Goal: Task Accomplishment & Management: Use online tool/utility

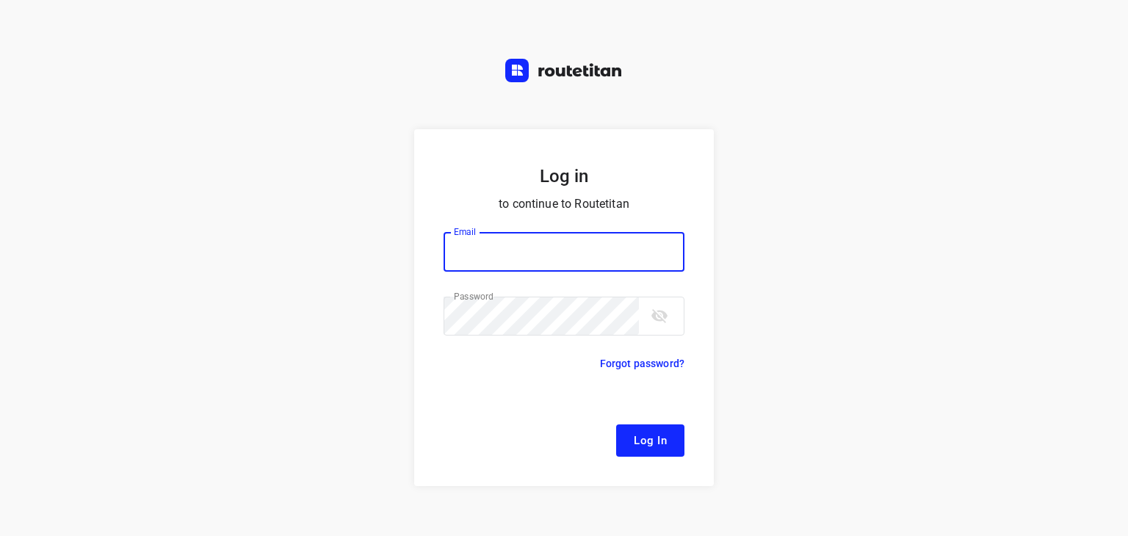
type input "[EMAIL_ADDRESS][DOMAIN_NAME]"
click at [652, 427] on button "Log In" at bounding box center [650, 440] width 68 height 32
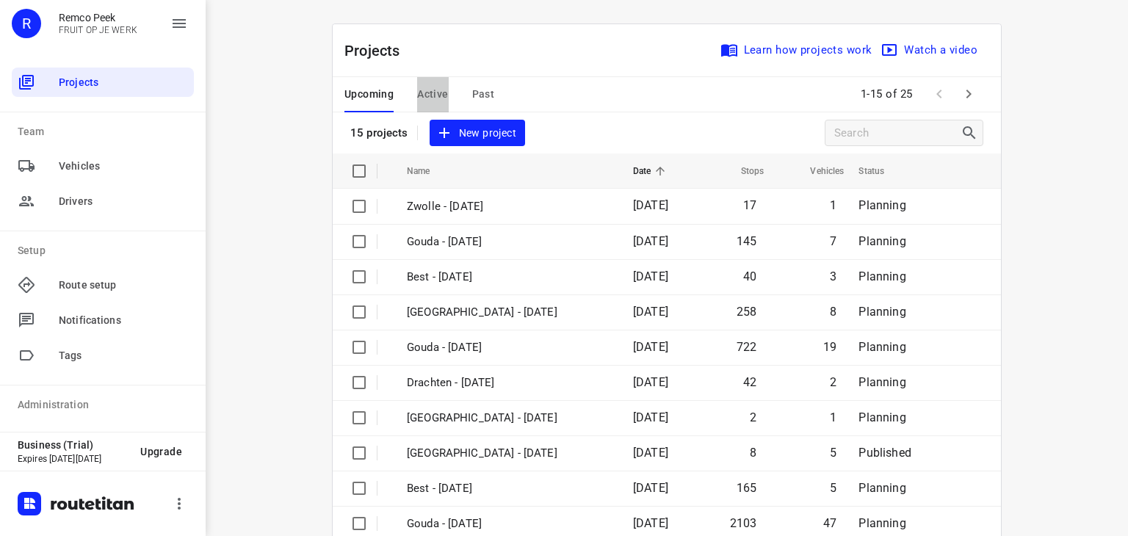
click at [429, 85] on span "Active" at bounding box center [432, 94] width 31 height 18
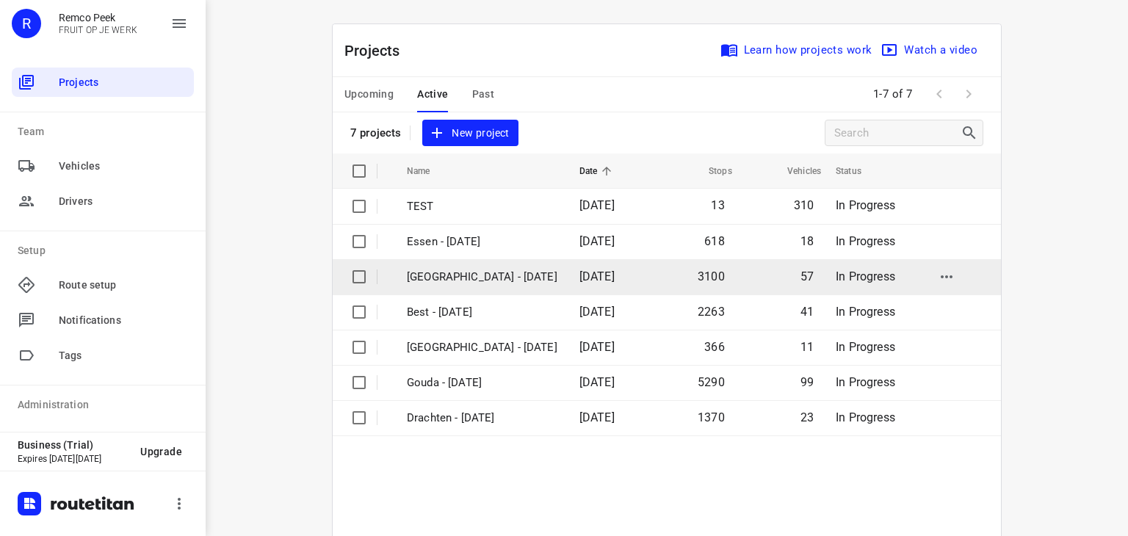
click at [464, 271] on p "[GEOGRAPHIC_DATA] - [DATE]" at bounding box center [482, 277] width 150 height 17
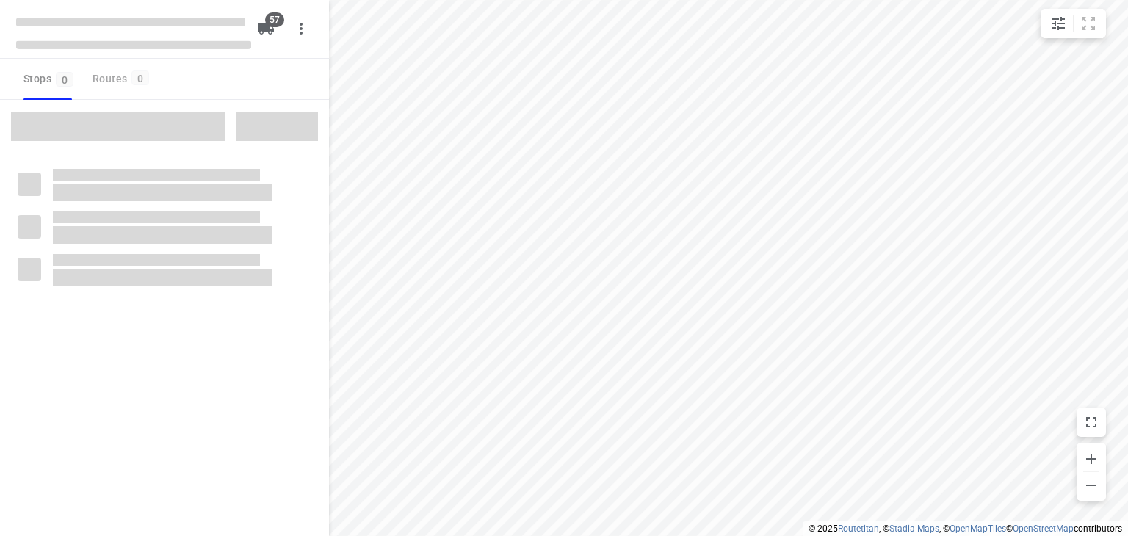
checkbox input "true"
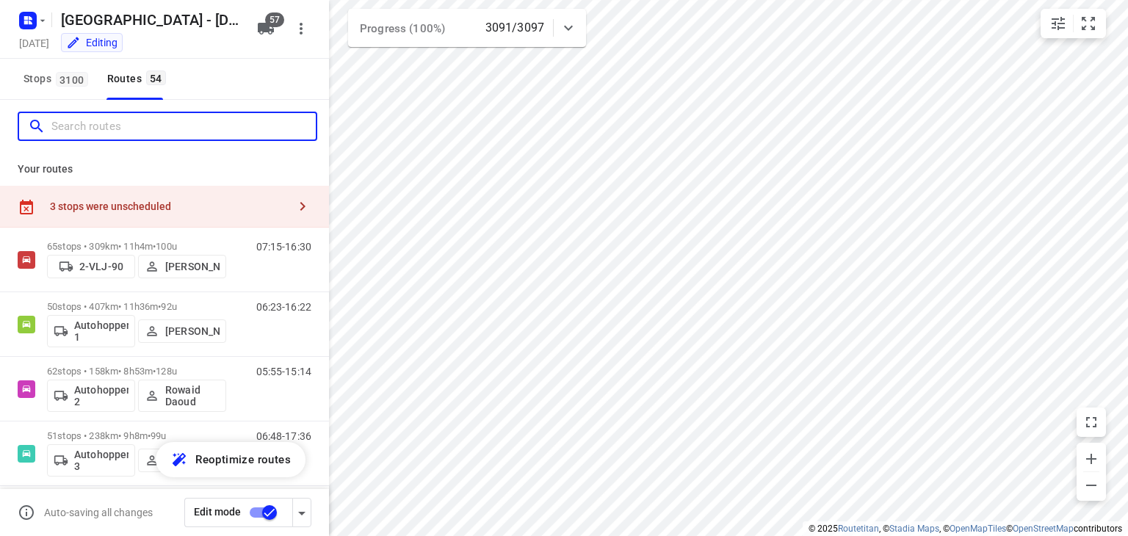
click at [164, 128] on input "Search routes" at bounding box center [183, 126] width 264 height 23
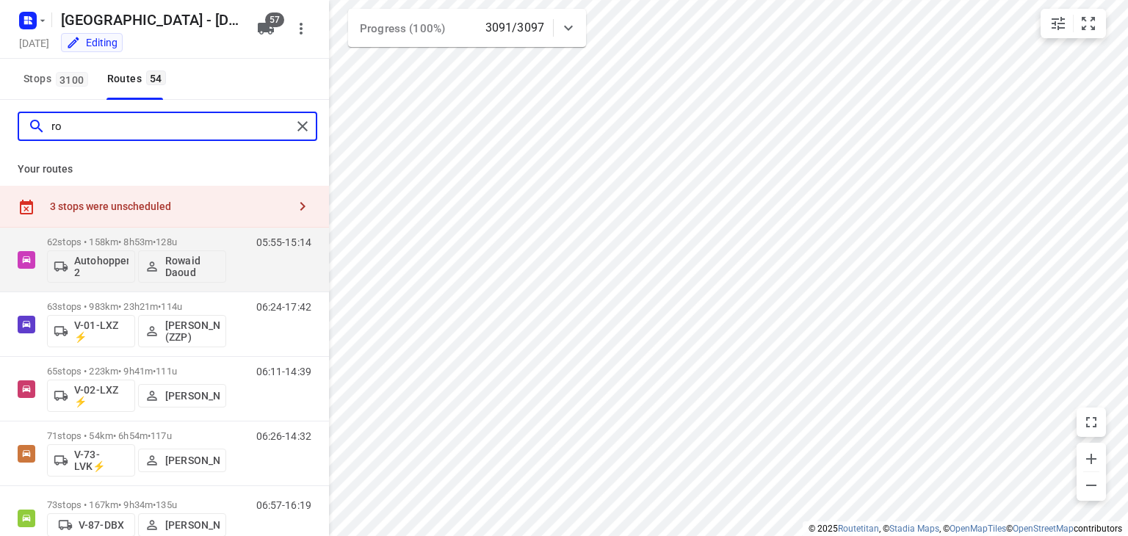
type input "r"
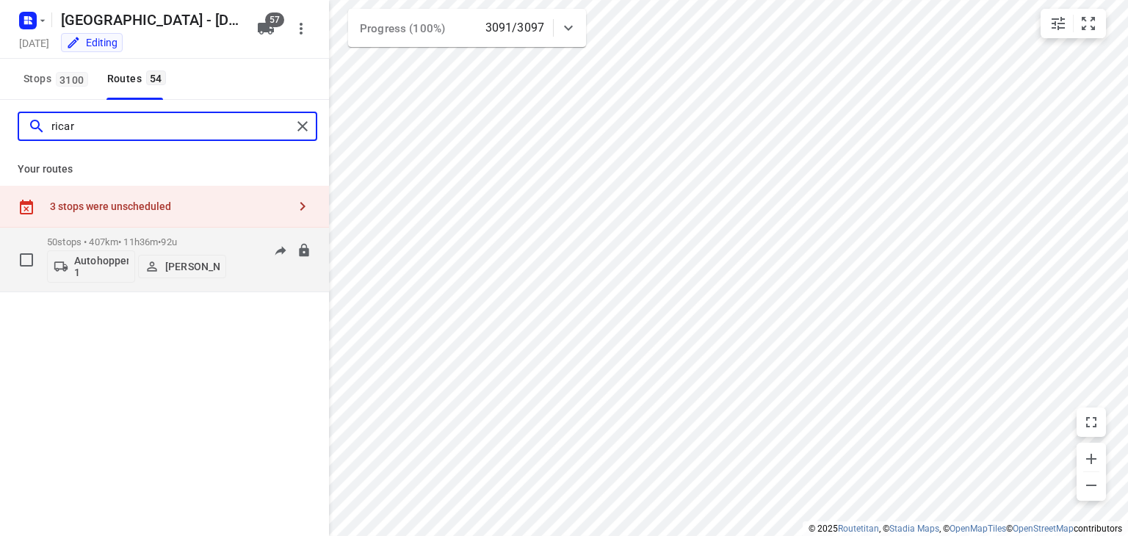
type input "ricar"
click at [248, 274] on div "06:23-16:22" at bounding box center [274, 263] width 73 height 54
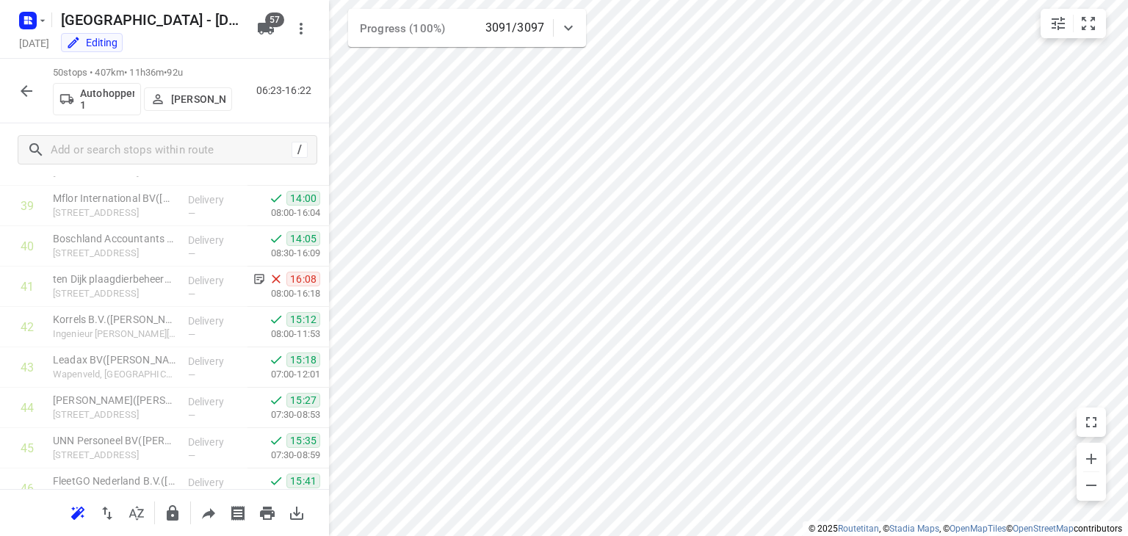
scroll to position [1604, 0]
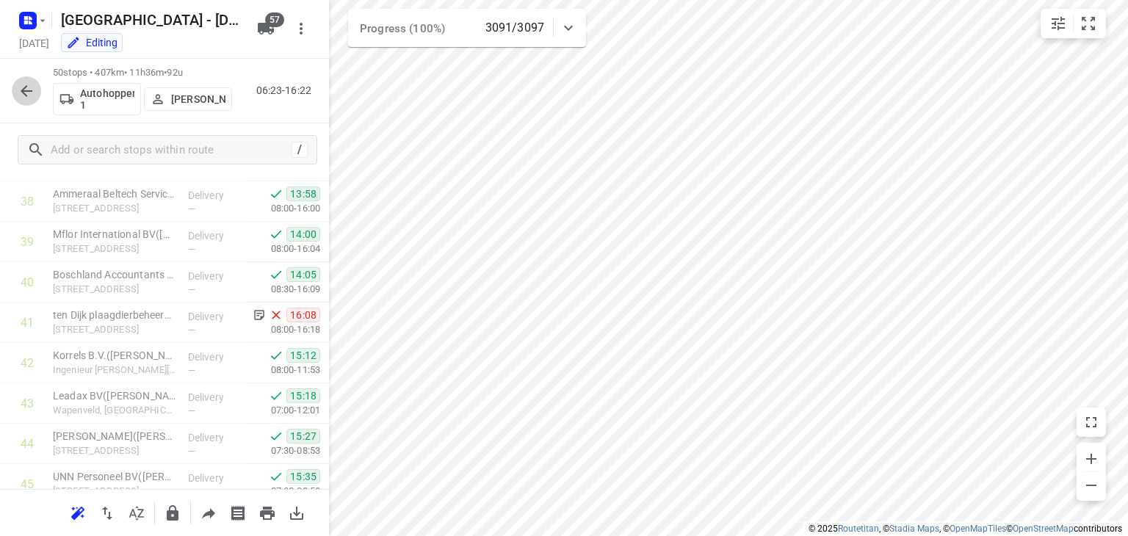
click at [30, 84] on icon "button" at bounding box center [27, 91] width 18 height 18
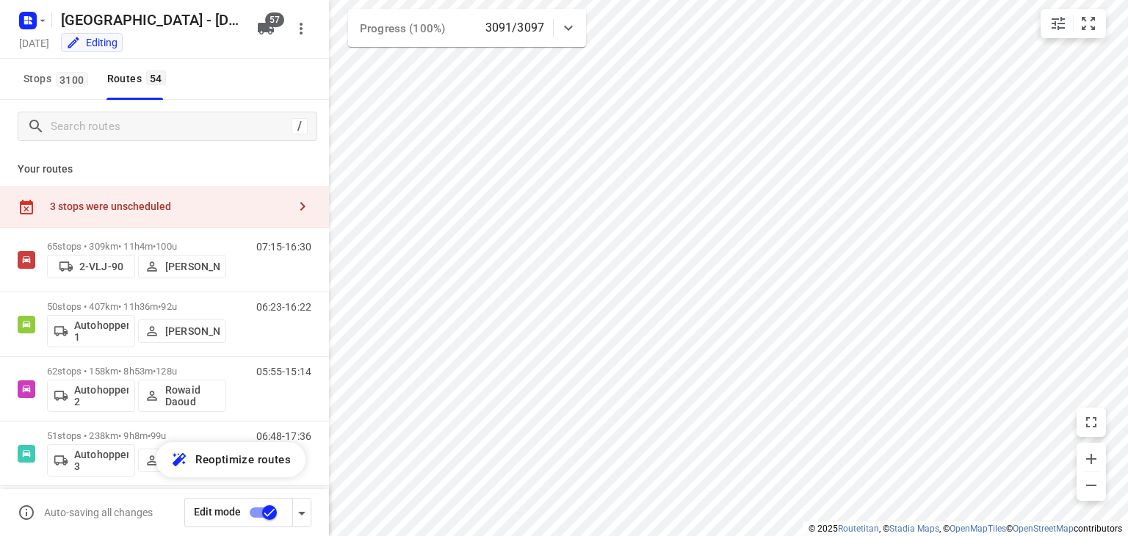
click at [174, 208] on div "3 stops were unscheduled" at bounding box center [169, 206] width 238 height 12
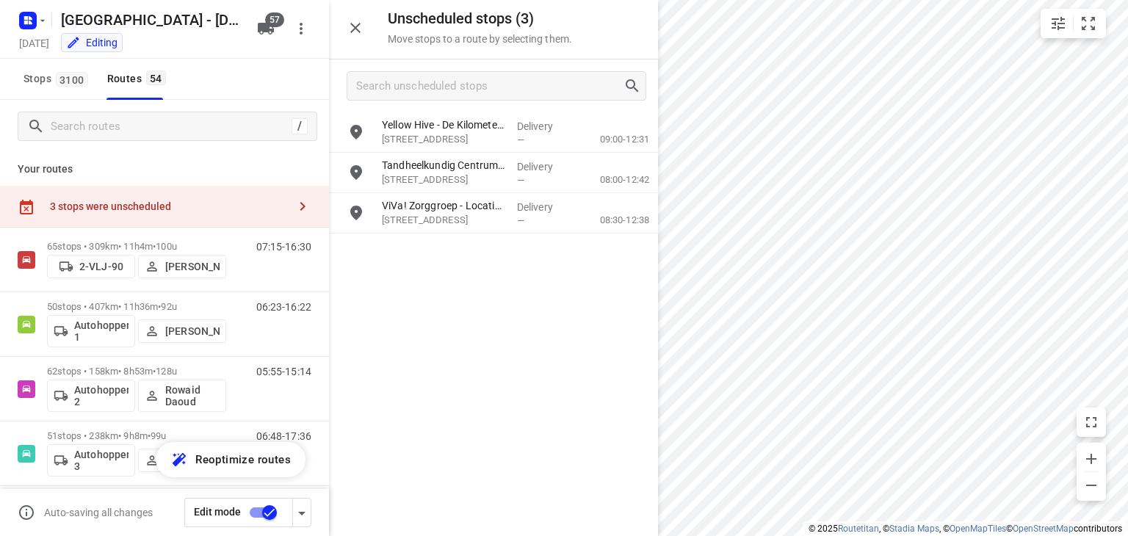
click at [186, 196] on div "3 stops were unscheduled" at bounding box center [164, 207] width 329 height 42
click at [352, 32] on icon "button" at bounding box center [355, 28] width 18 height 18
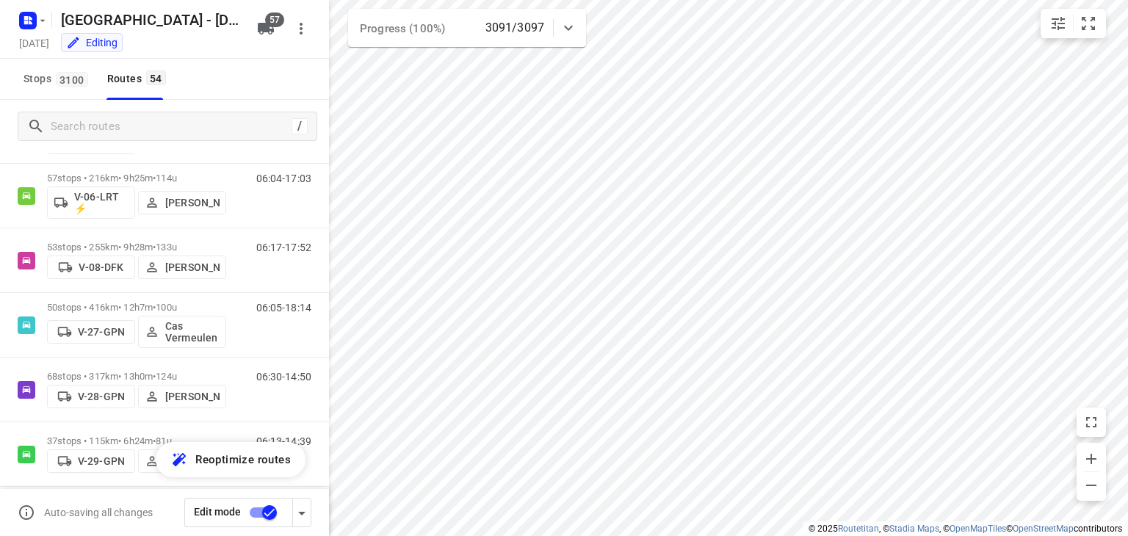
scroll to position [925, 0]
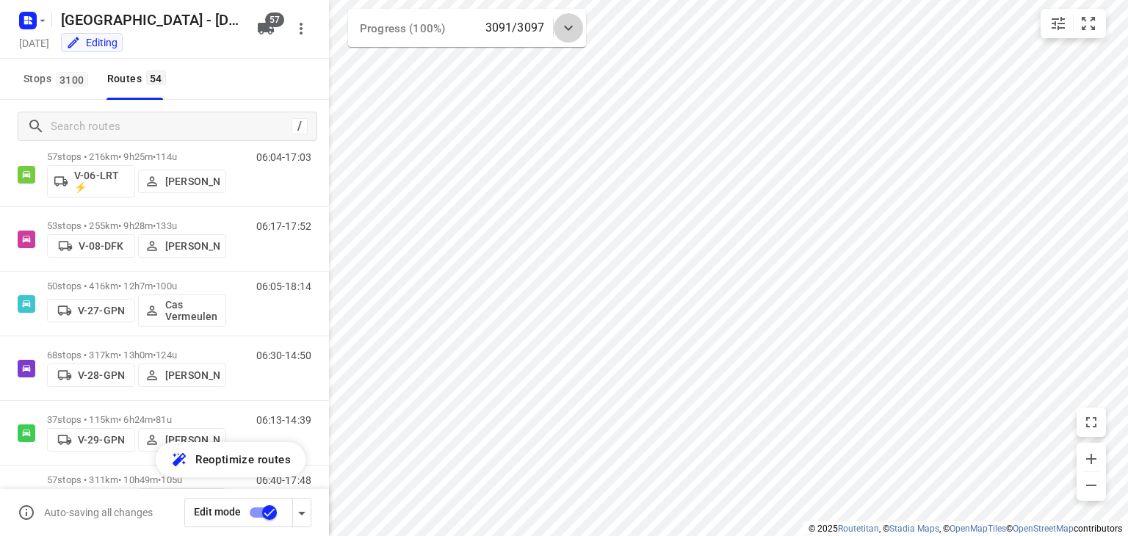
click at [564, 28] on icon at bounding box center [568, 28] width 18 height 18
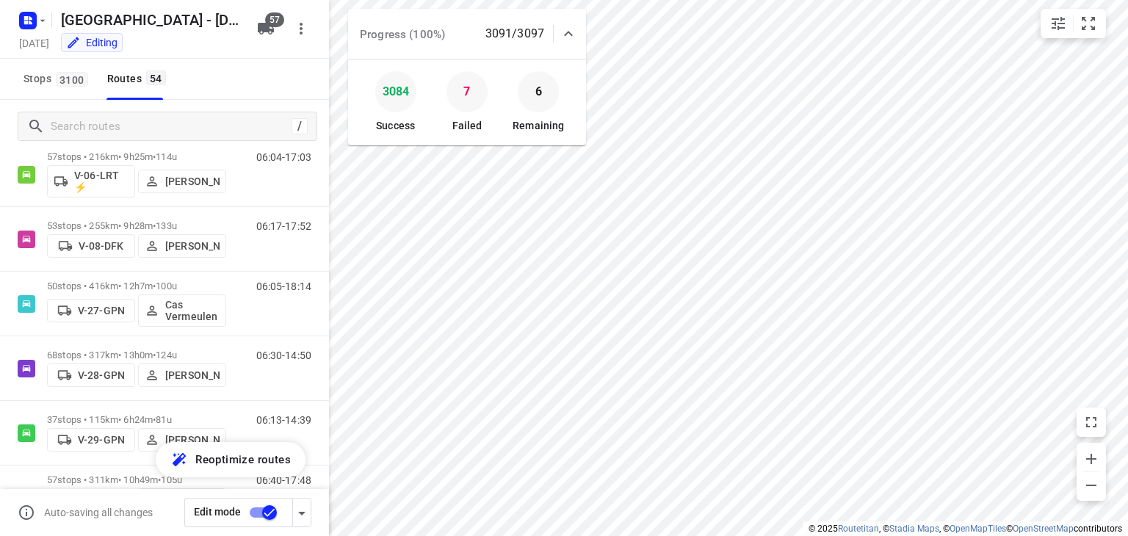
click at [564, 28] on icon at bounding box center [568, 34] width 18 height 18
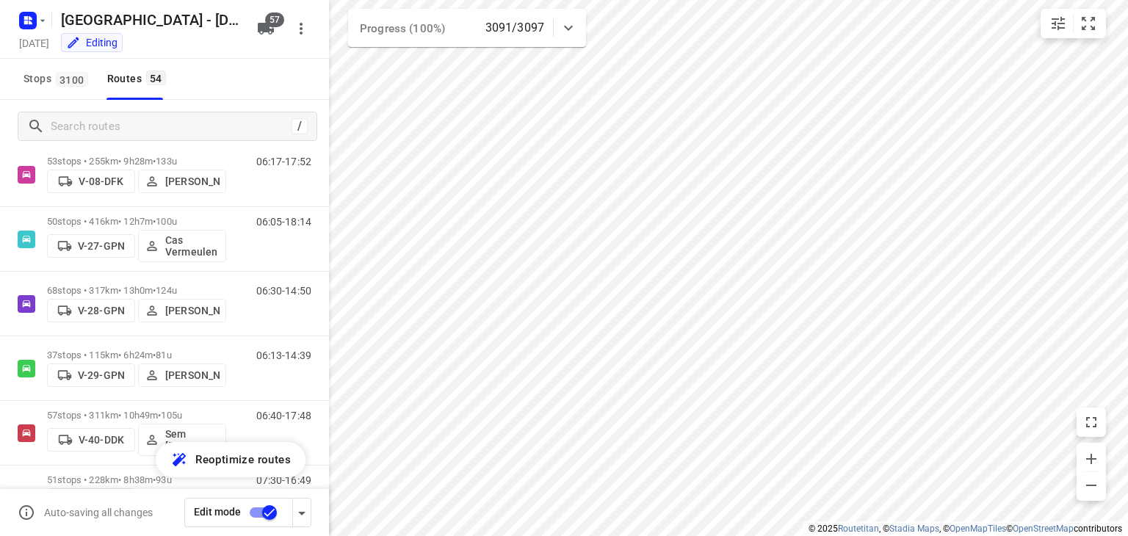
scroll to position [995, 0]
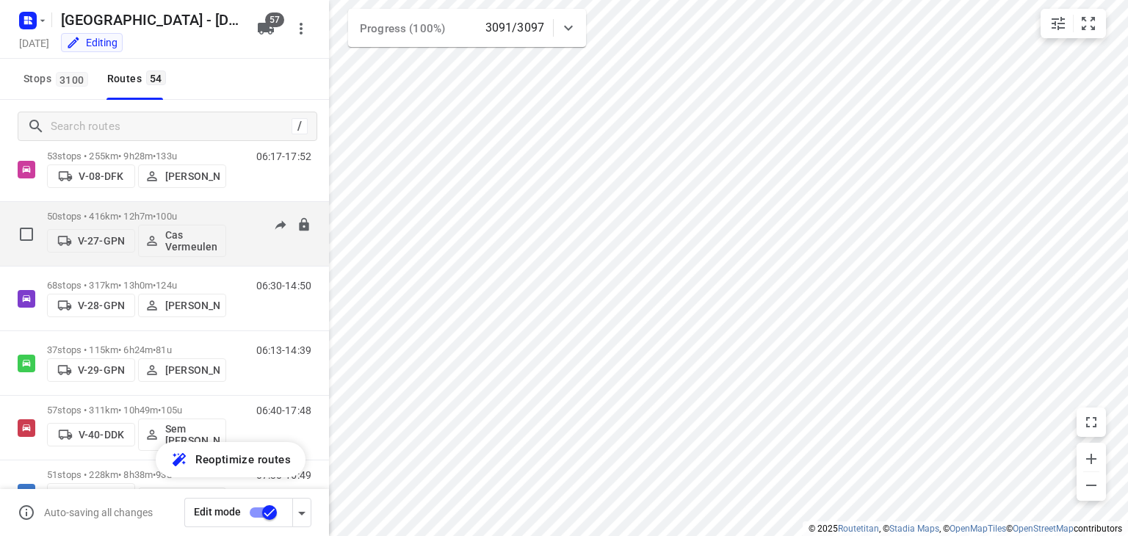
click at [243, 243] on div "06:05-18:14" at bounding box center [274, 238] width 73 height 54
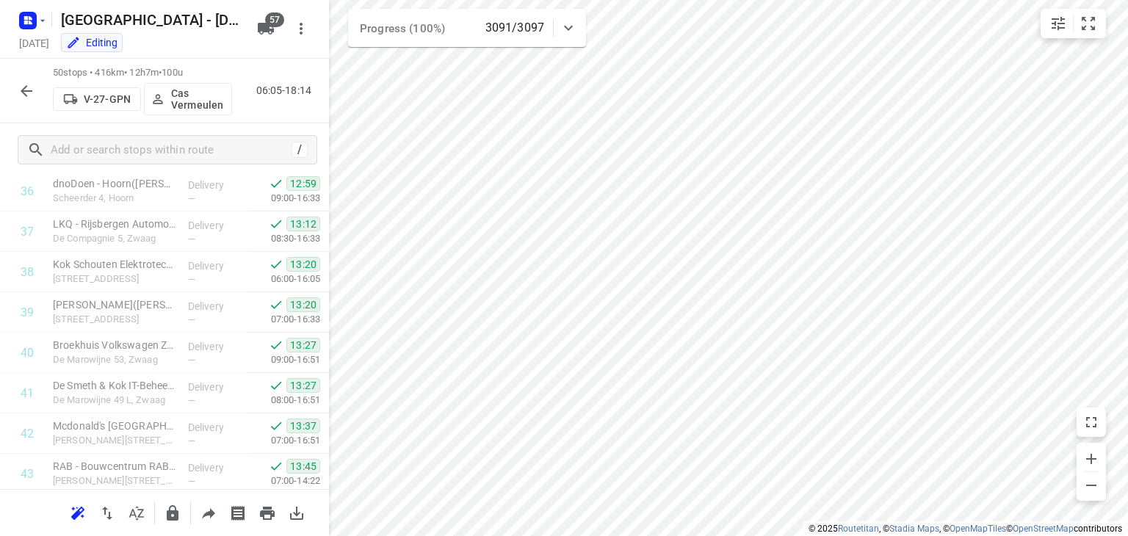
scroll to position [1862, 0]
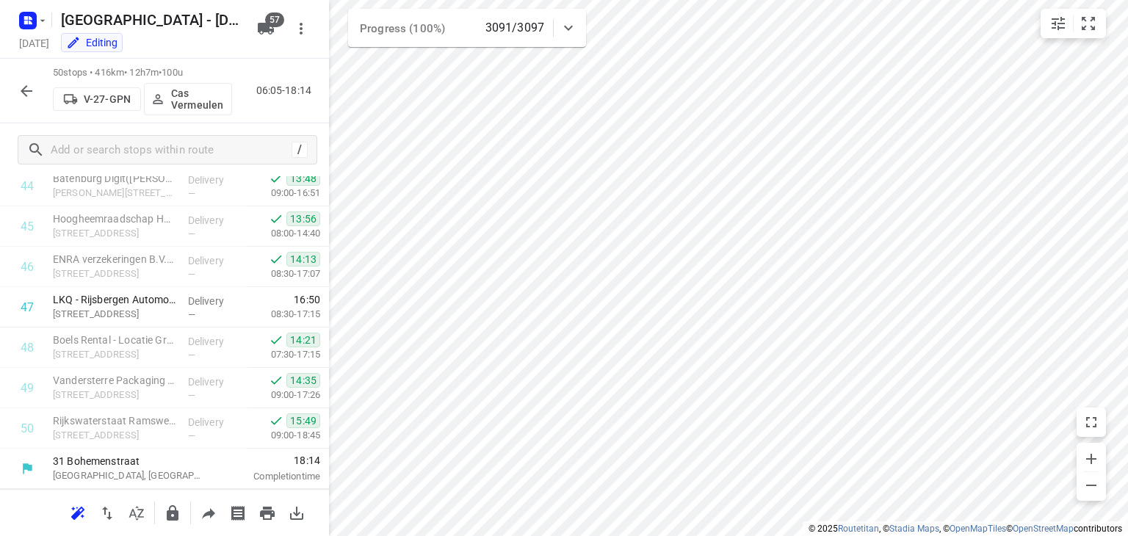
click at [30, 93] on icon "button" at bounding box center [27, 91] width 18 height 18
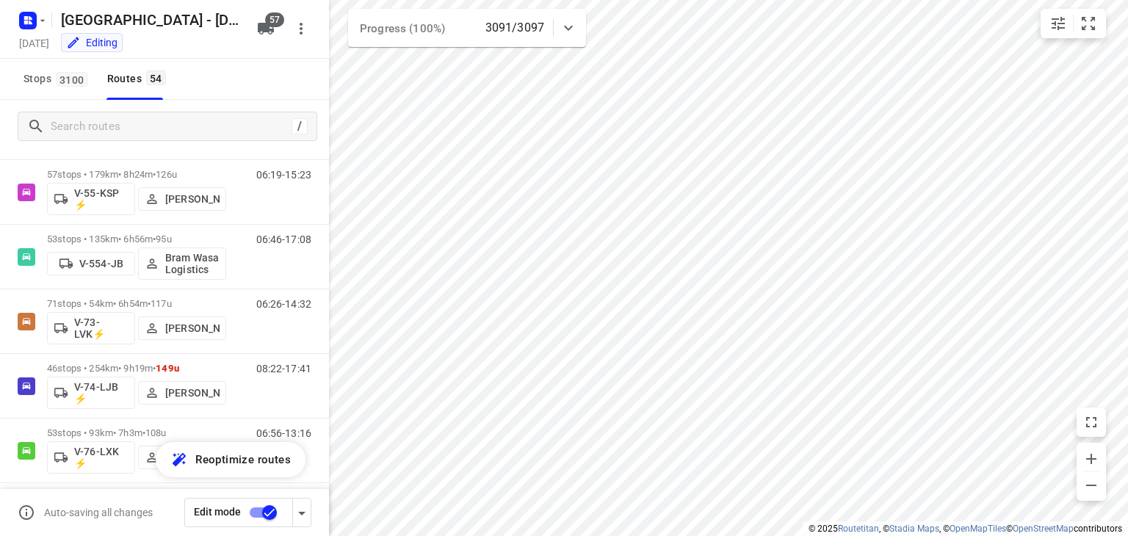
scroll to position [1402, 0]
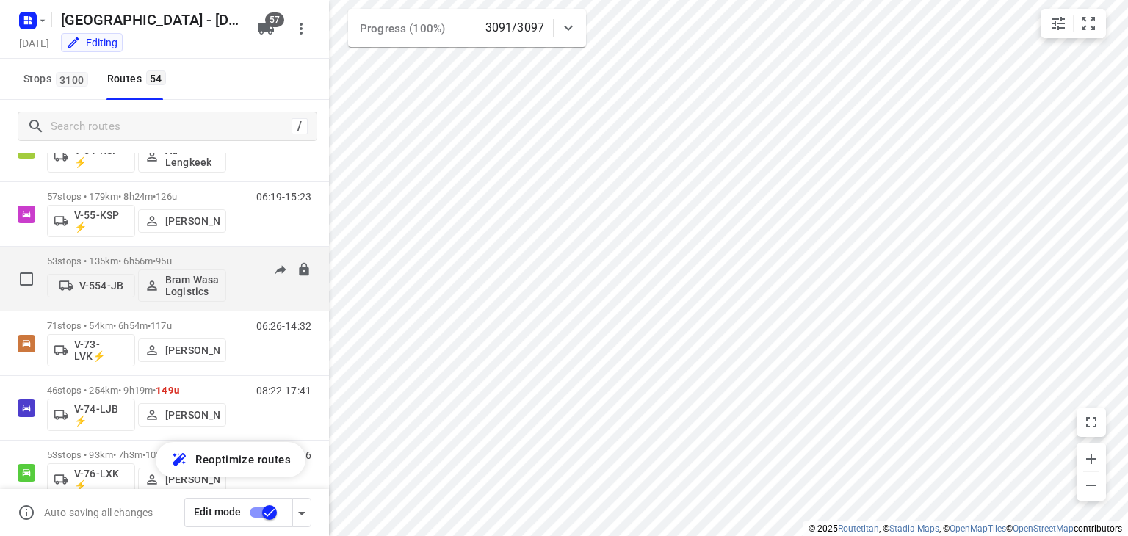
click at [244, 276] on div "06:46-17:08" at bounding box center [274, 282] width 73 height 54
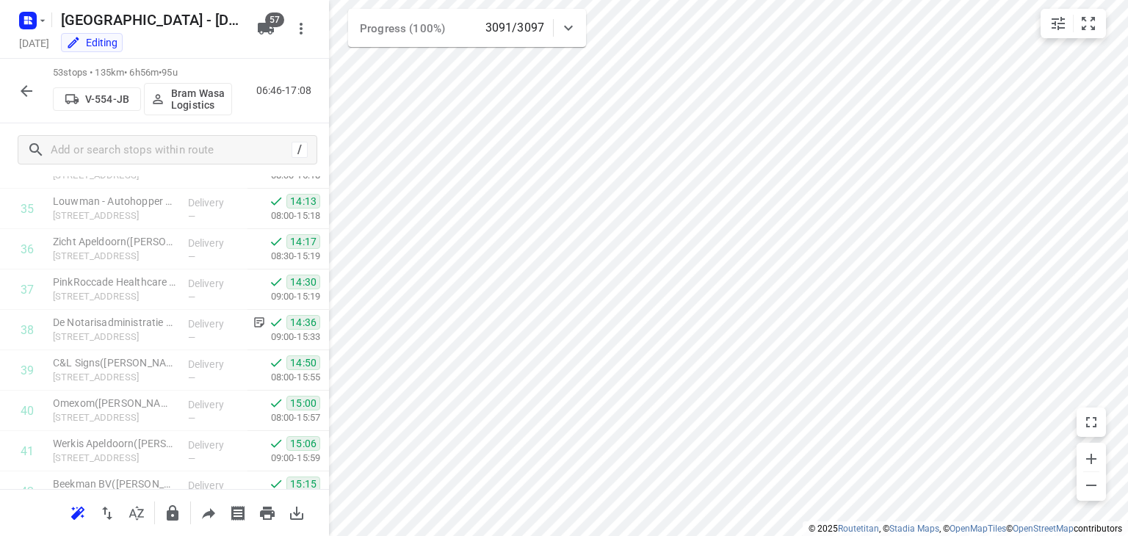
scroll to position [1983, 0]
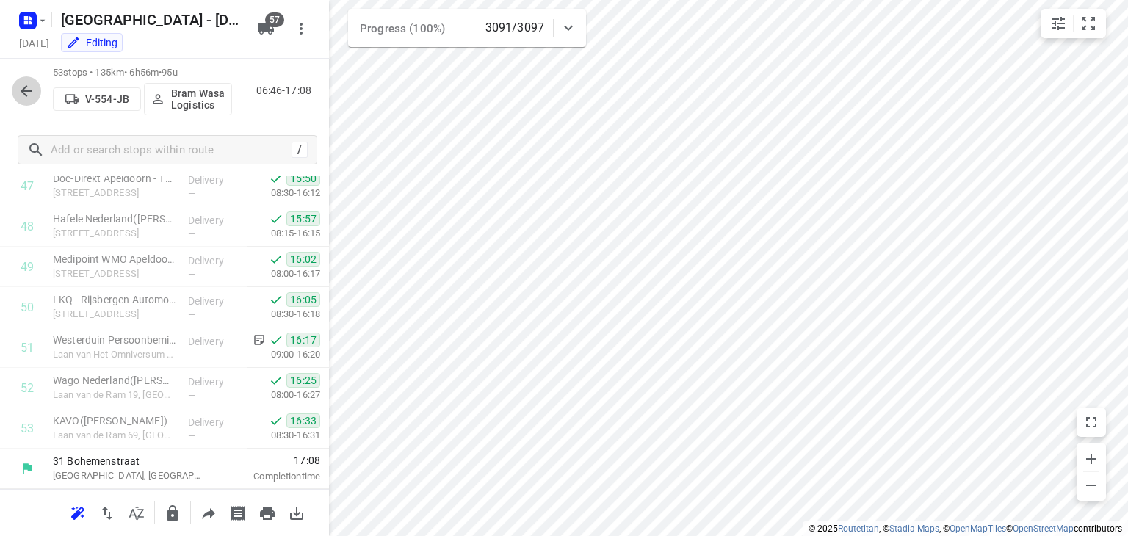
click at [26, 92] on icon "button" at bounding box center [27, 91] width 18 height 18
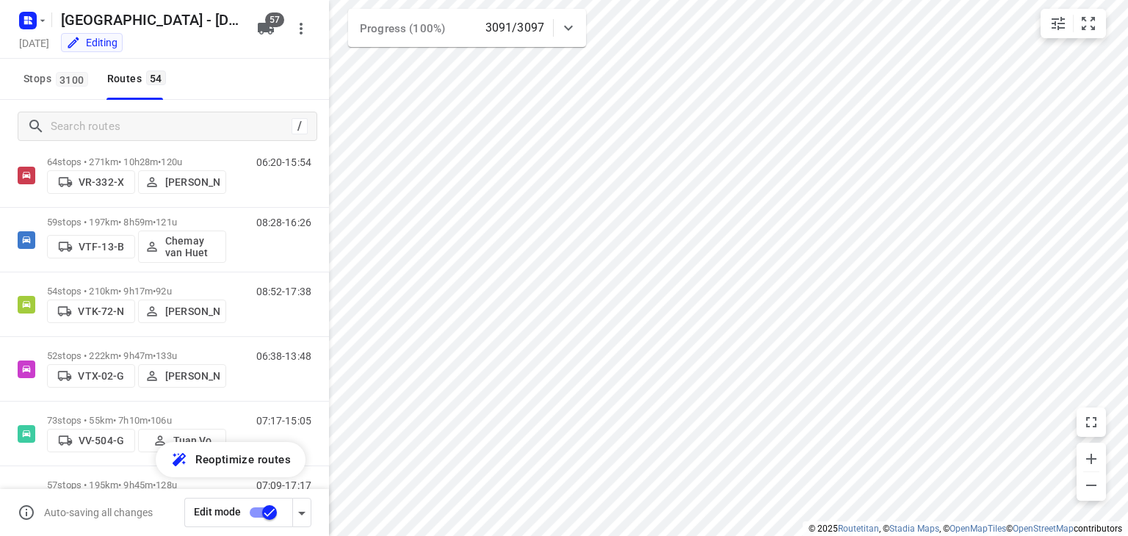
scroll to position [3242, 0]
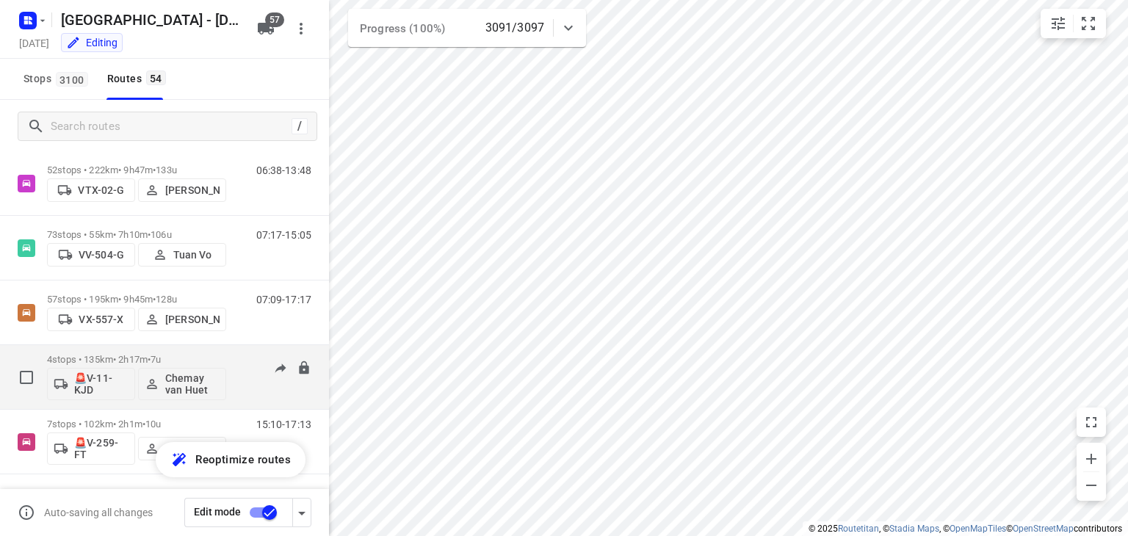
click at [250, 382] on div "16:23-18:36" at bounding box center [274, 381] width 73 height 54
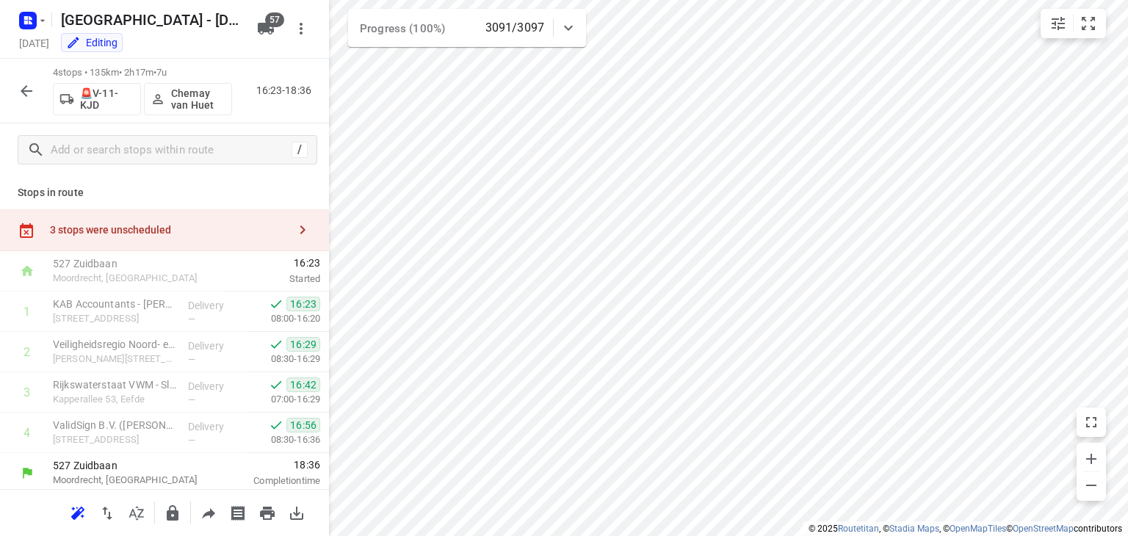
click at [23, 92] on icon "button" at bounding box center [27, 91] width 12 height 12
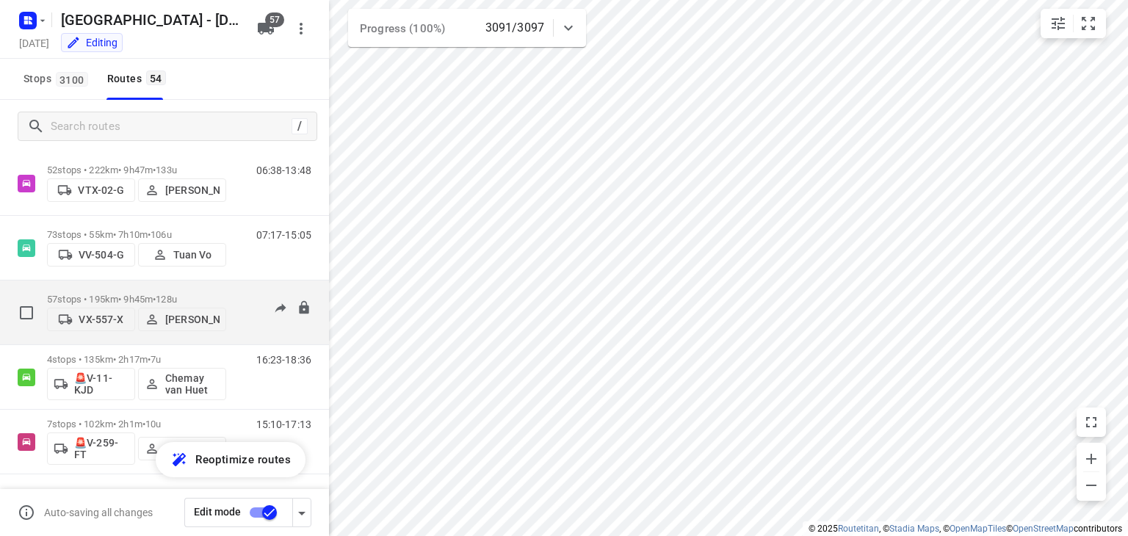
click at [238, 317] on div "07:09-17:17" at bounding box center [274, 316] width 73 height 45
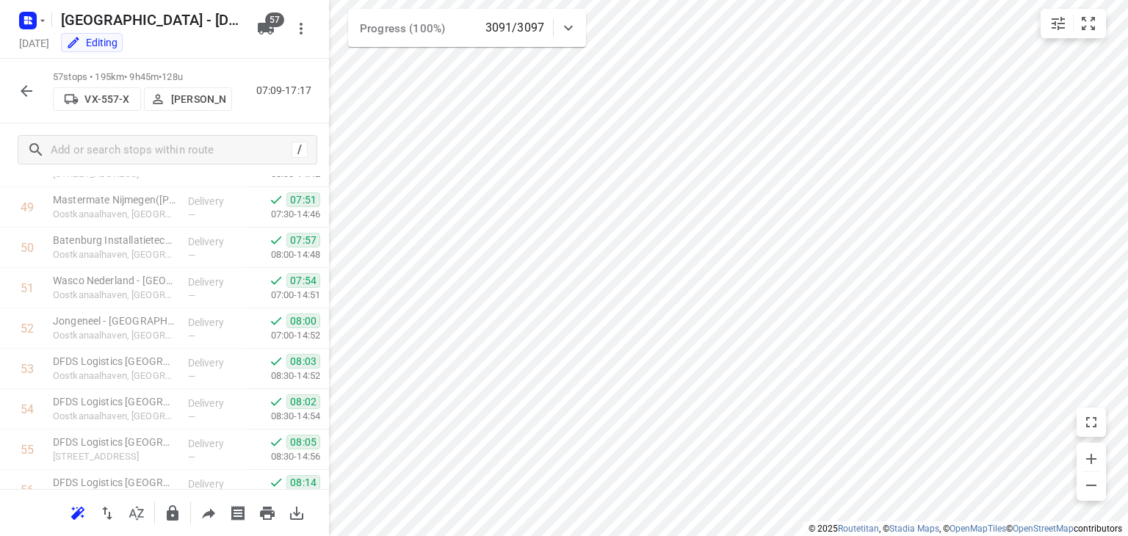
scroll to position [2144, 0]
